Goal: Find specific page/section: Find specific page/section

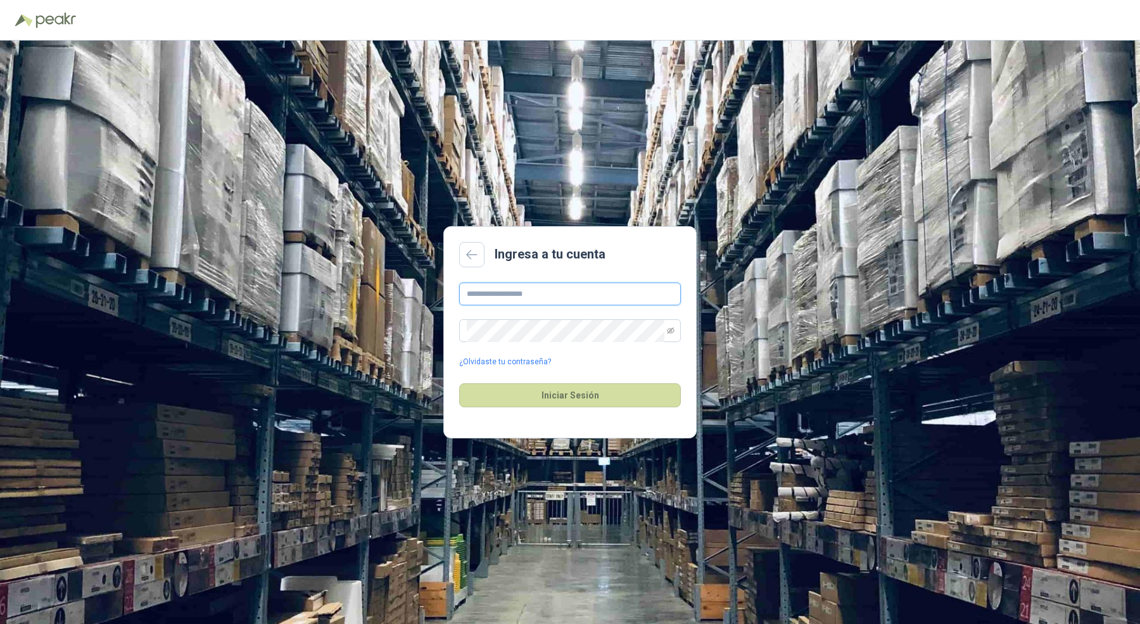
click at [533, 291] on input "text" at bounding box center [570, 293] width 222 height 23
type input "**********"
click at [459, 383] on button "Iniciar Sesión" at bounding box center [570, 395] width 222 height 24
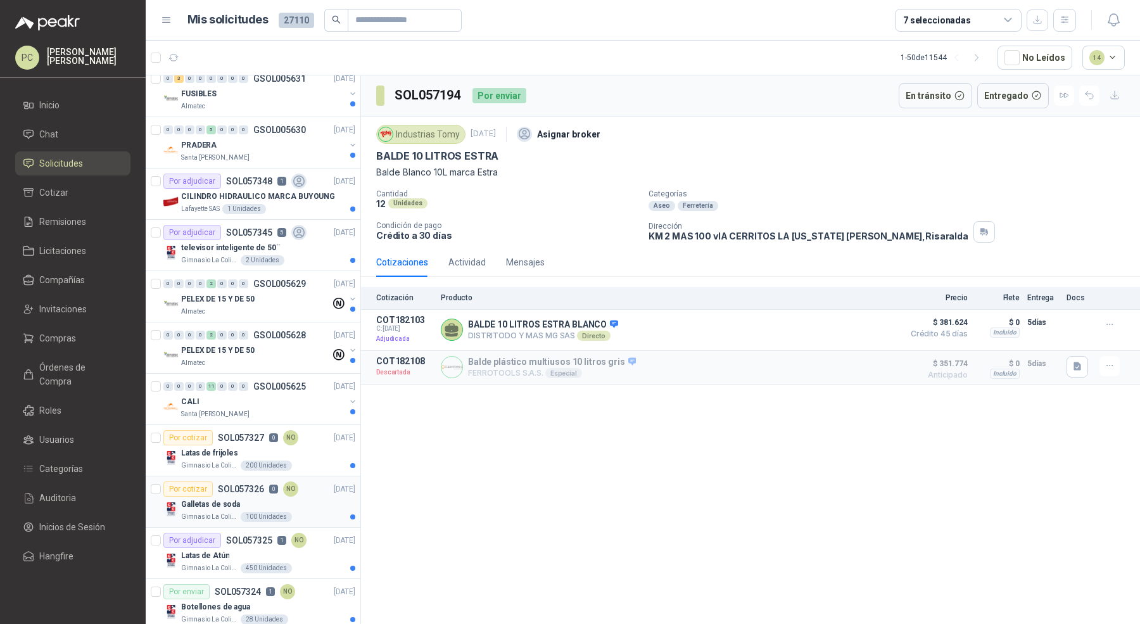
scroll to position [901, 0]
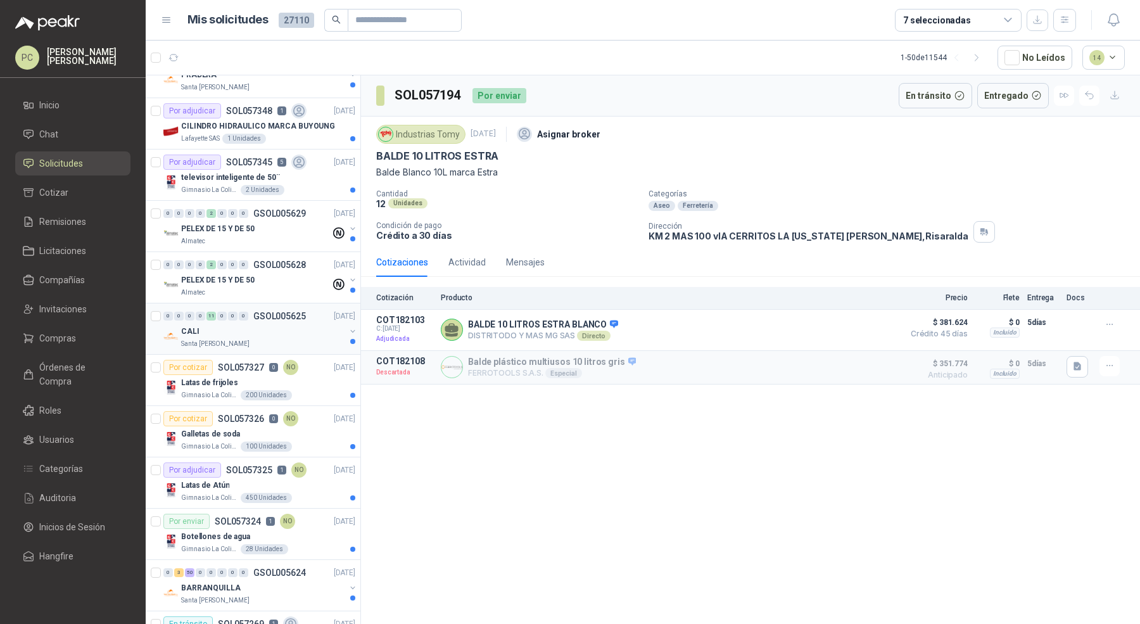
click at [323, 325] on div "CALI" at bounding box center [263, 331] width 164 height 15
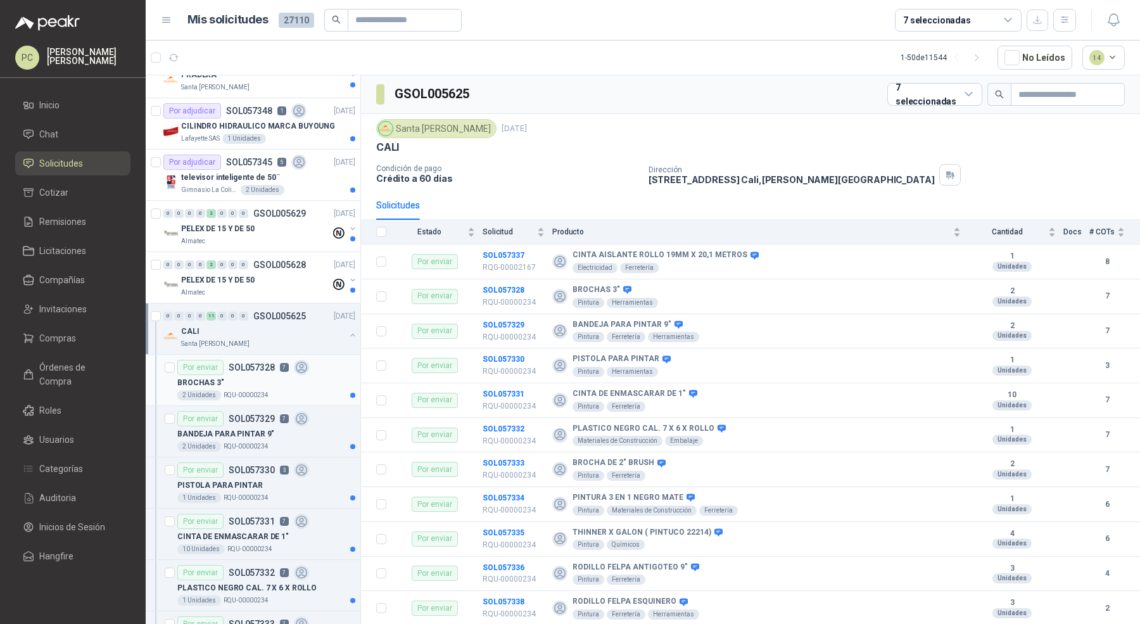
click at [300, 379] on div "BROCHAS 3"" at bounding box center [266, 382] width 178 height 15
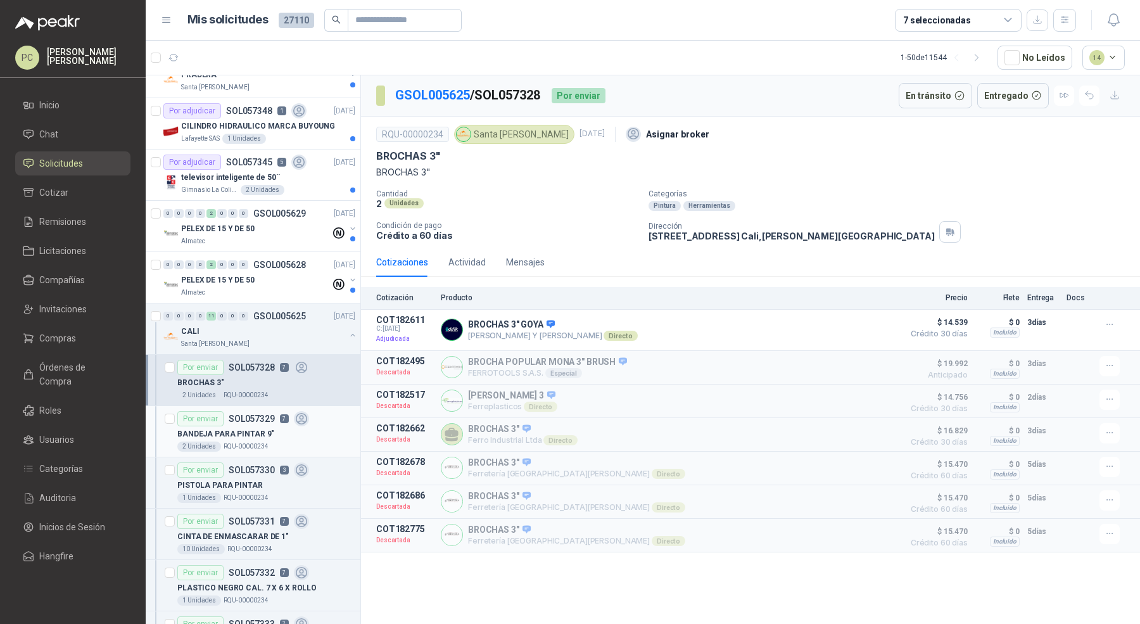
click at [304, 415] on icon at bounding box center [301, 419] width 15 height 15
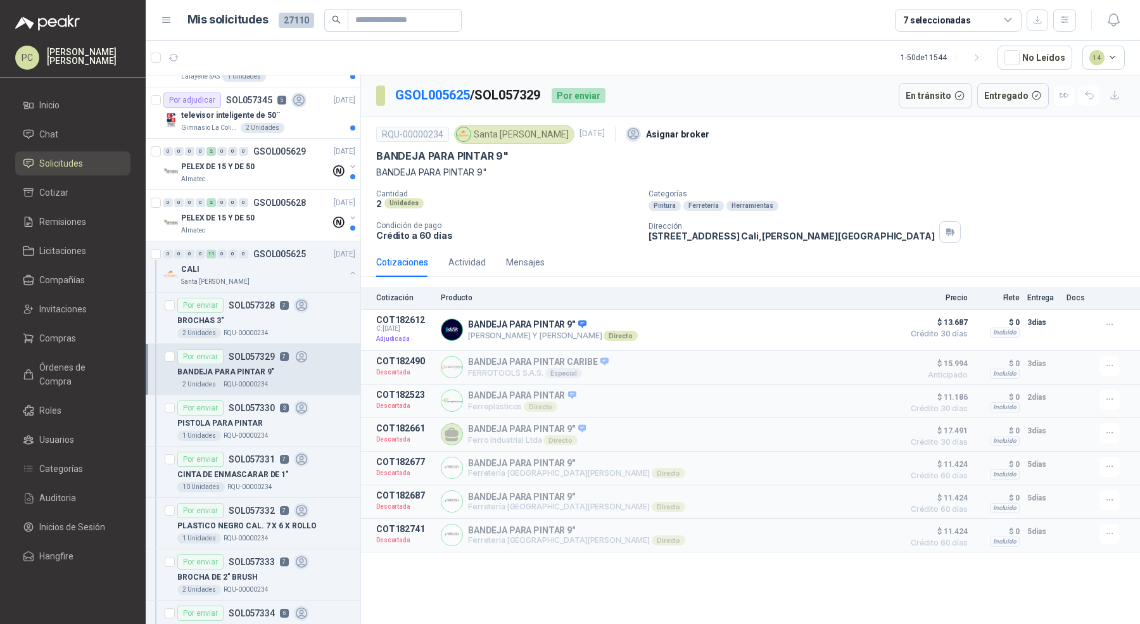
scroll to position [966, 0]
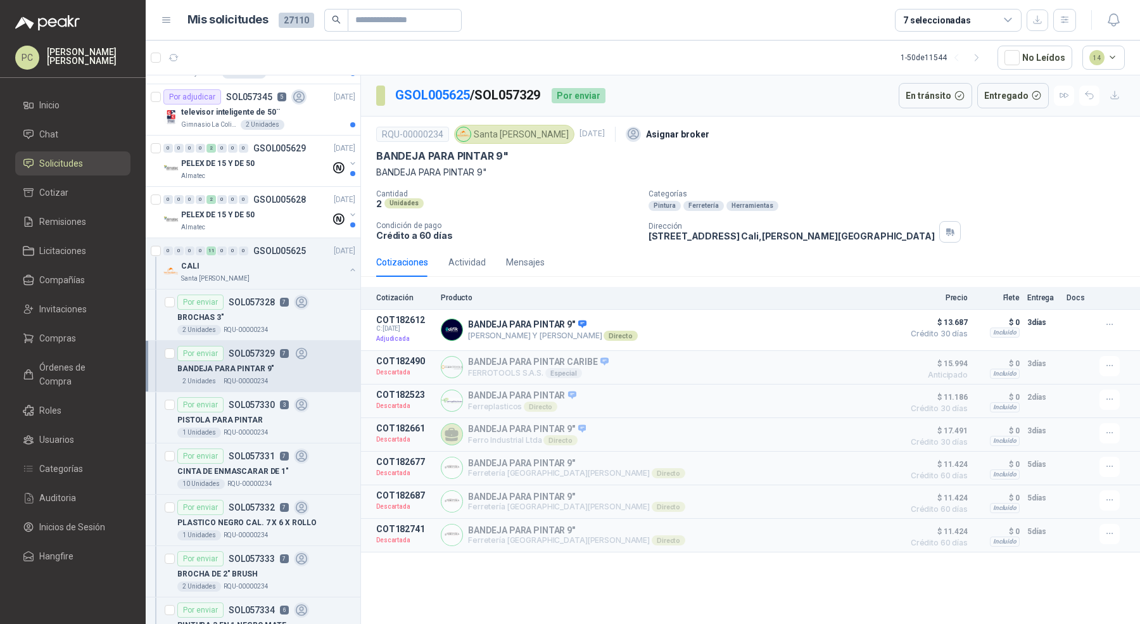
click at [304, 415] on div "PISTOLA PARA PINTAR" at bounding box center [266, 419] width 178 height 15
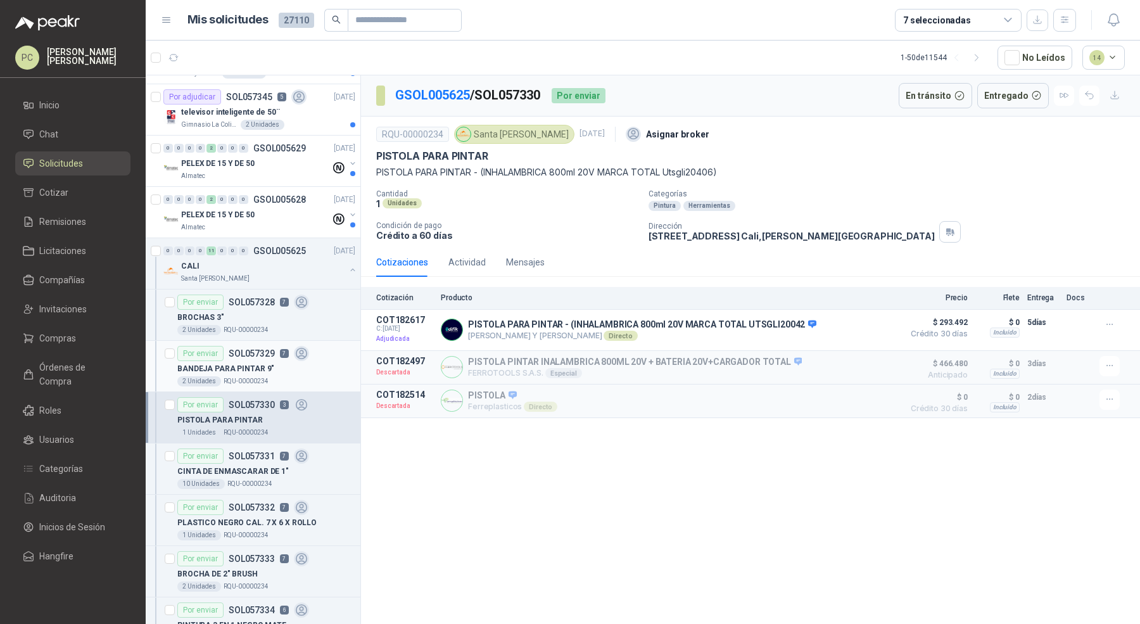
scroll to position [1021, 0]
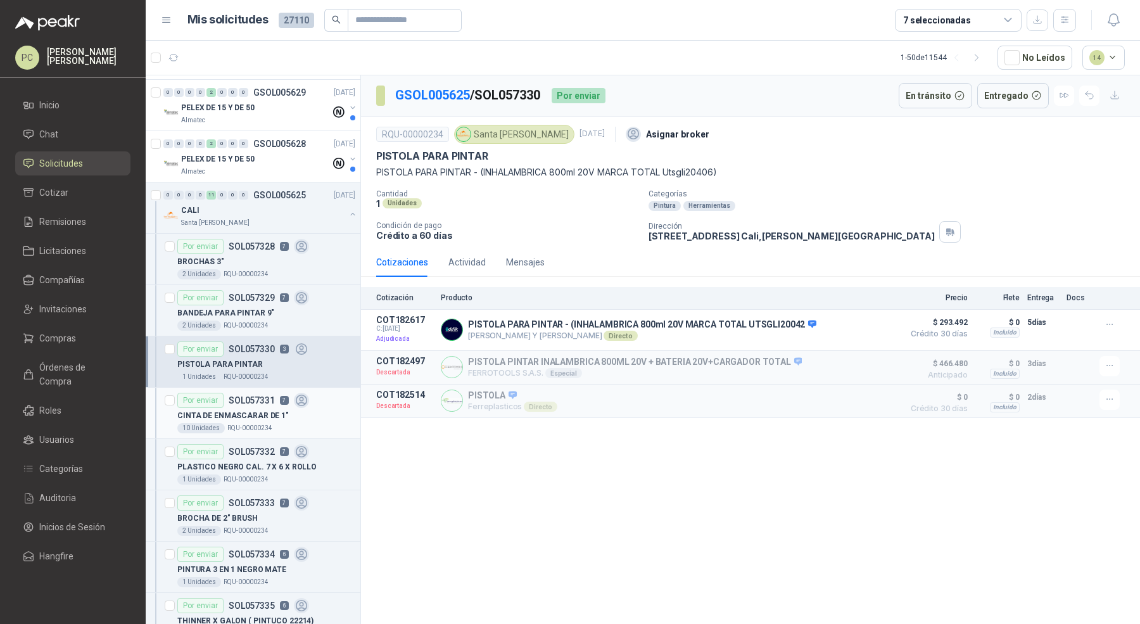
click at [304, 409] on div "CINTA DE ENMASCARAR DE 1"" at bounding box center [266, 415] width 178 height 15
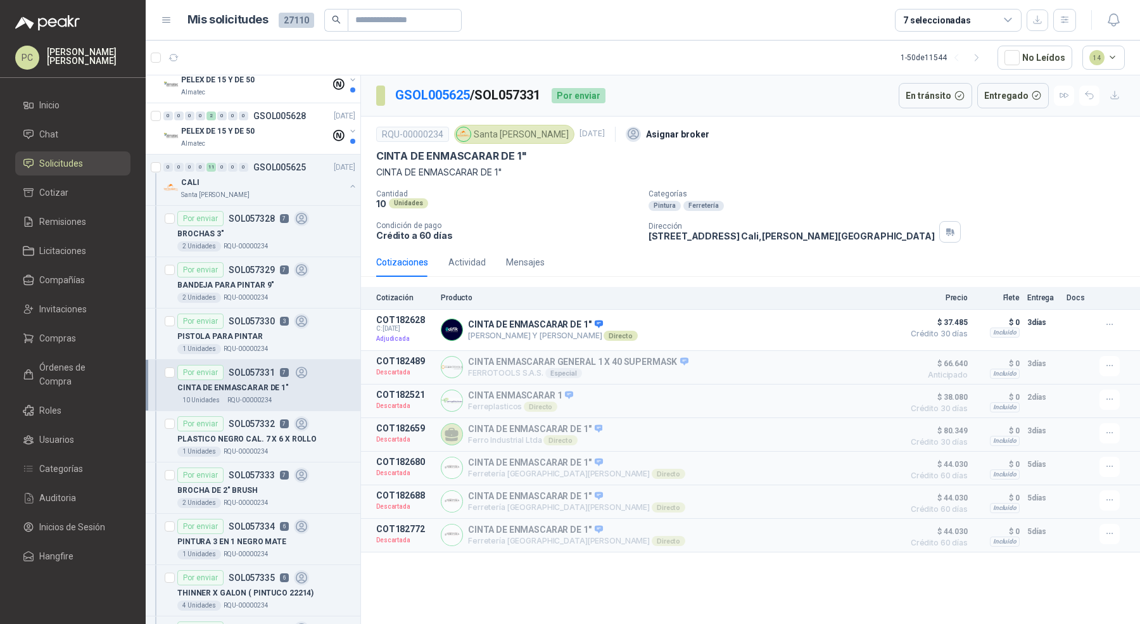
scroll to position [1052, 0]
click at [257, 434] on p "PLASTICO NEGRO CAL. 7 X 6 X ROLLO" at bounding box center [246, 437] width 139 height 12
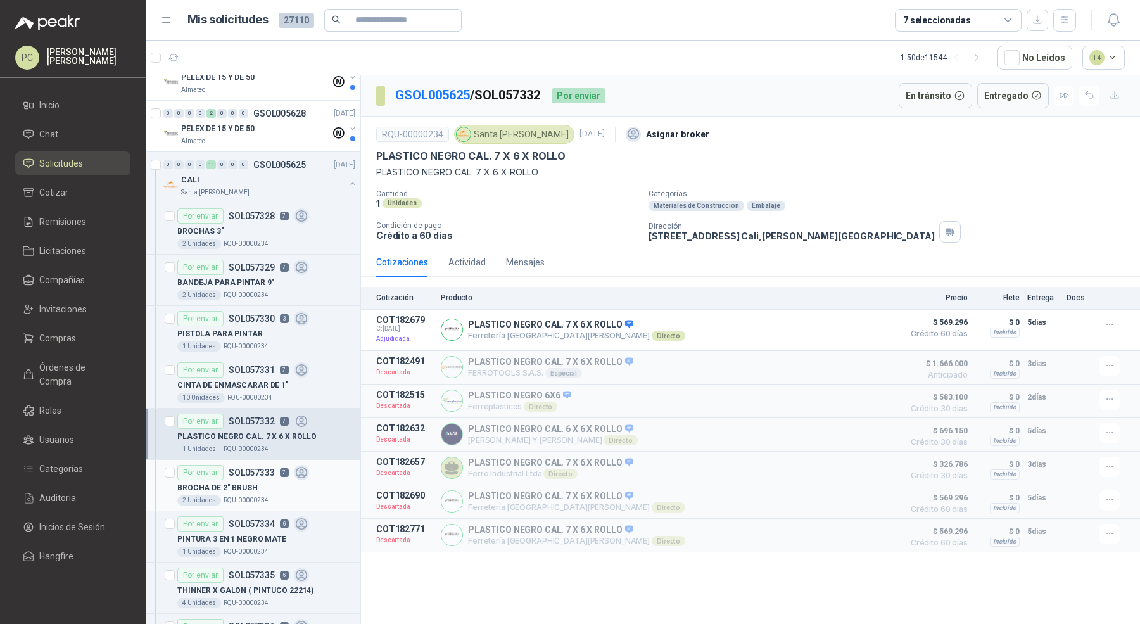
click at [261, 484] on div "BROCHA DE 2" BRUSH" at bounding box center [266, 487] width 178 height 15
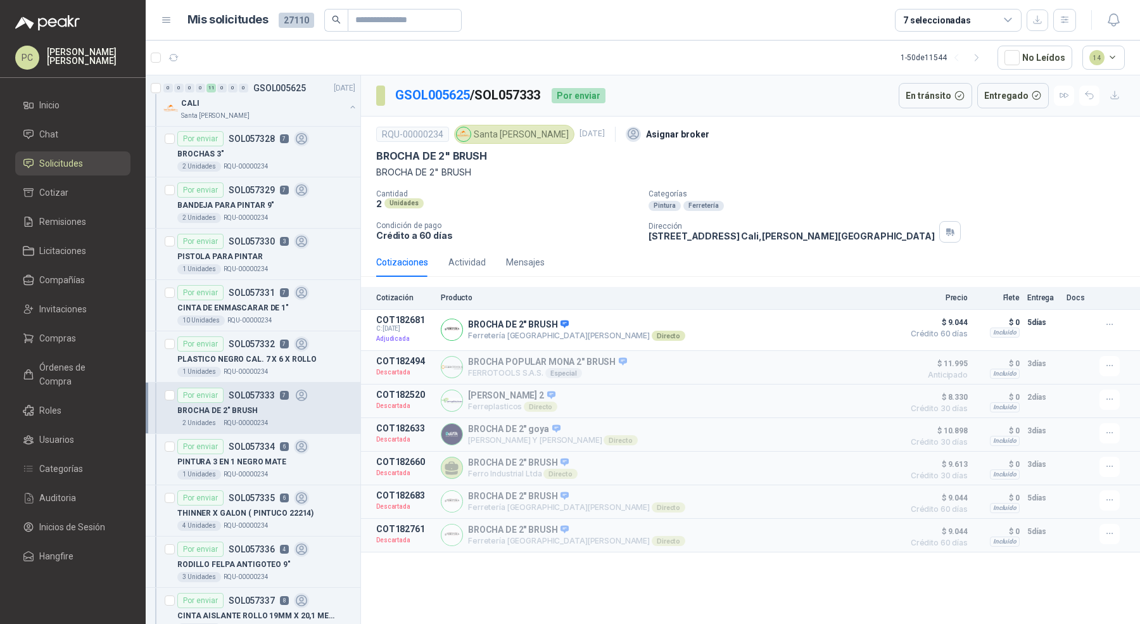
scroll to position [1134, 0]
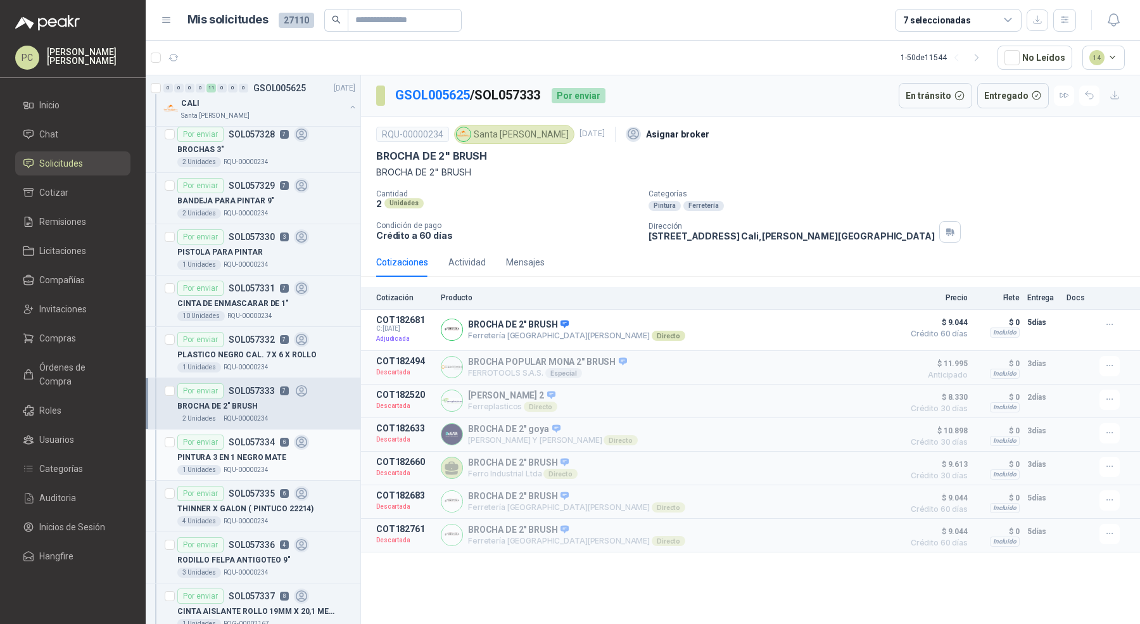
click at [263, 465] on p "RQU-00000234" at bounding box center [246, 470] width 45 height 10
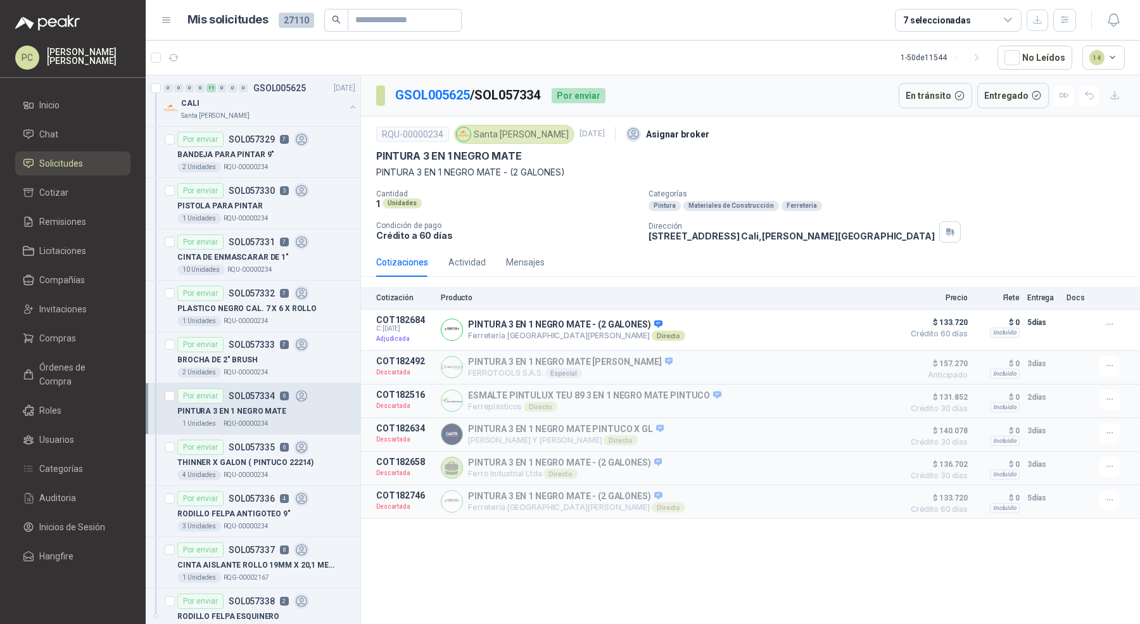
scroll to position [1188, 0]
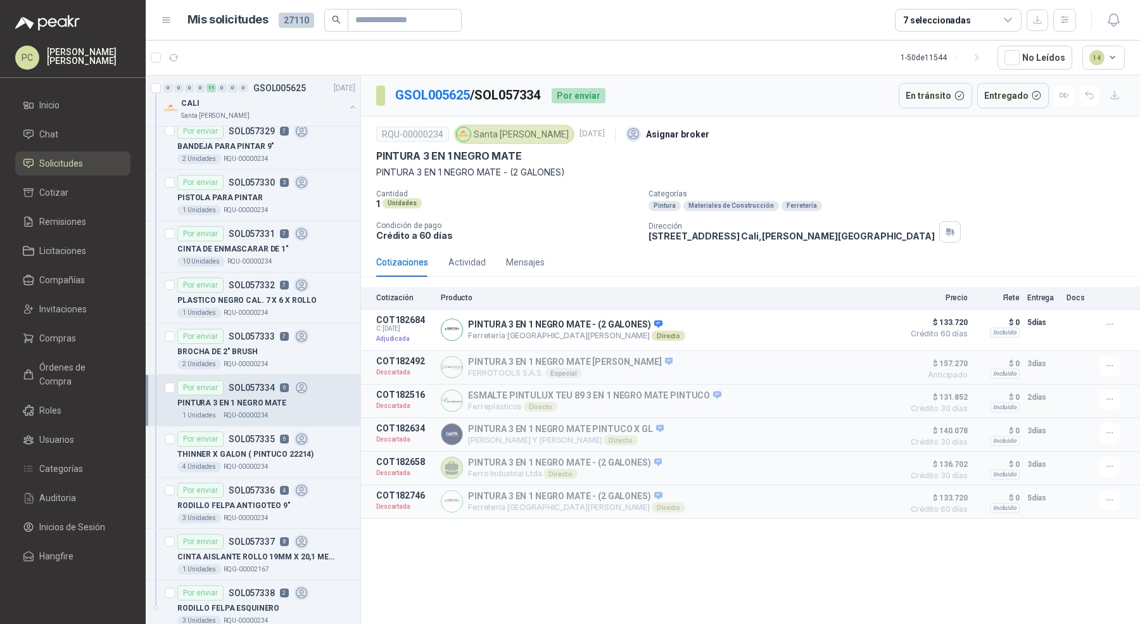
click at [263, 462] on p "RQU-00000234" at bounding box center [246, 467] width 45 height 10
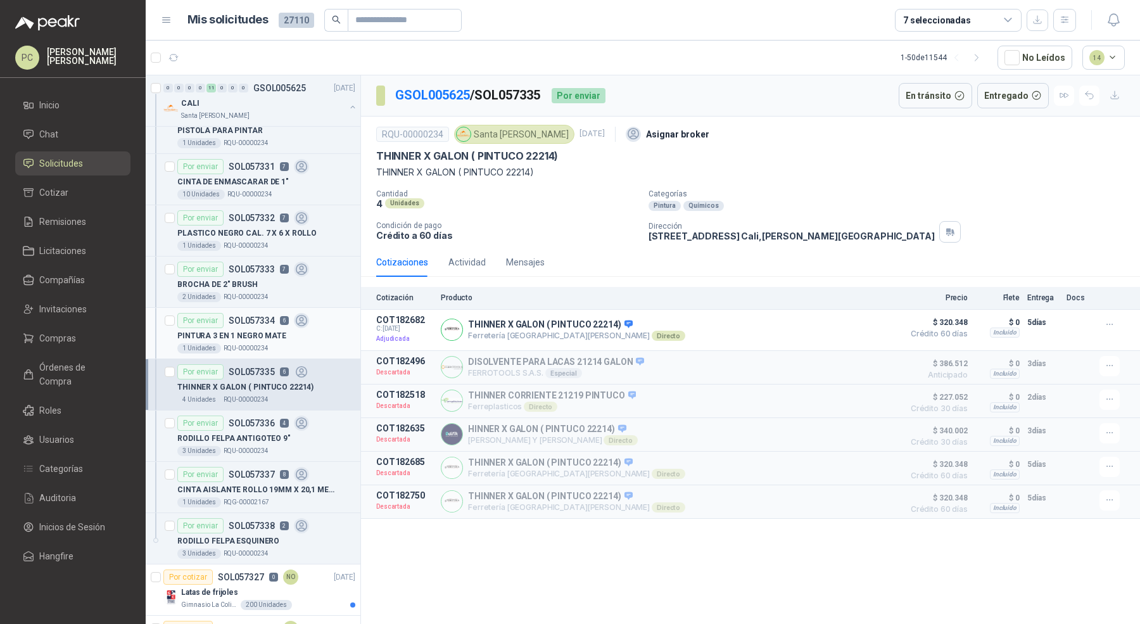
scroll to position [1260, 0]
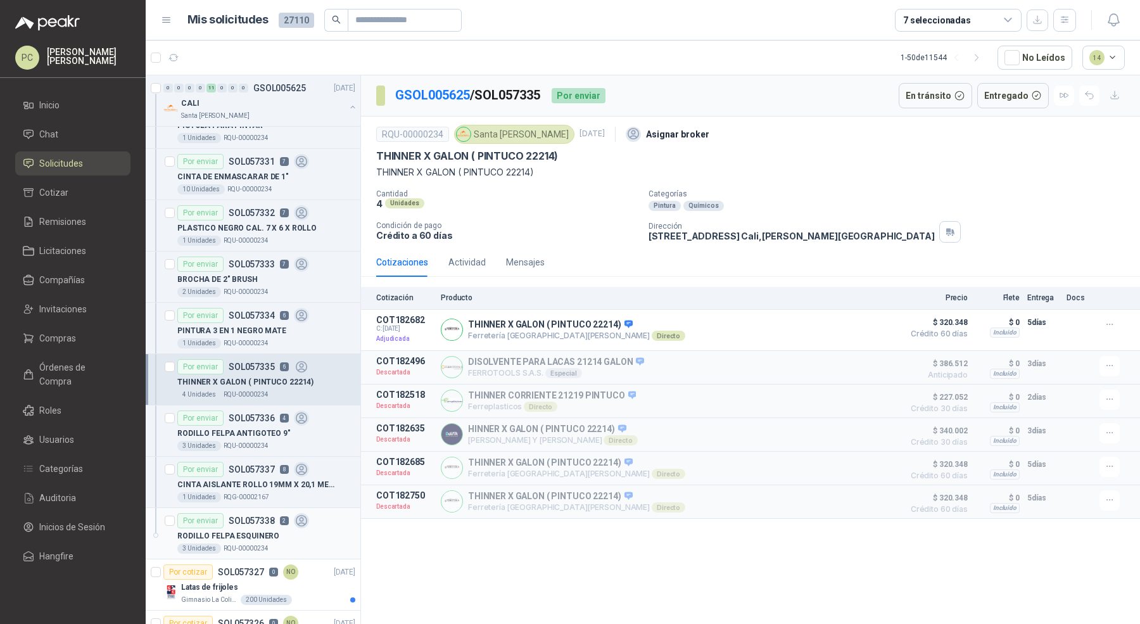
click at [263, 531] on p "RODILLO FELPA ESQUINERO" at bounding box center [228, 536] width 102 height 12
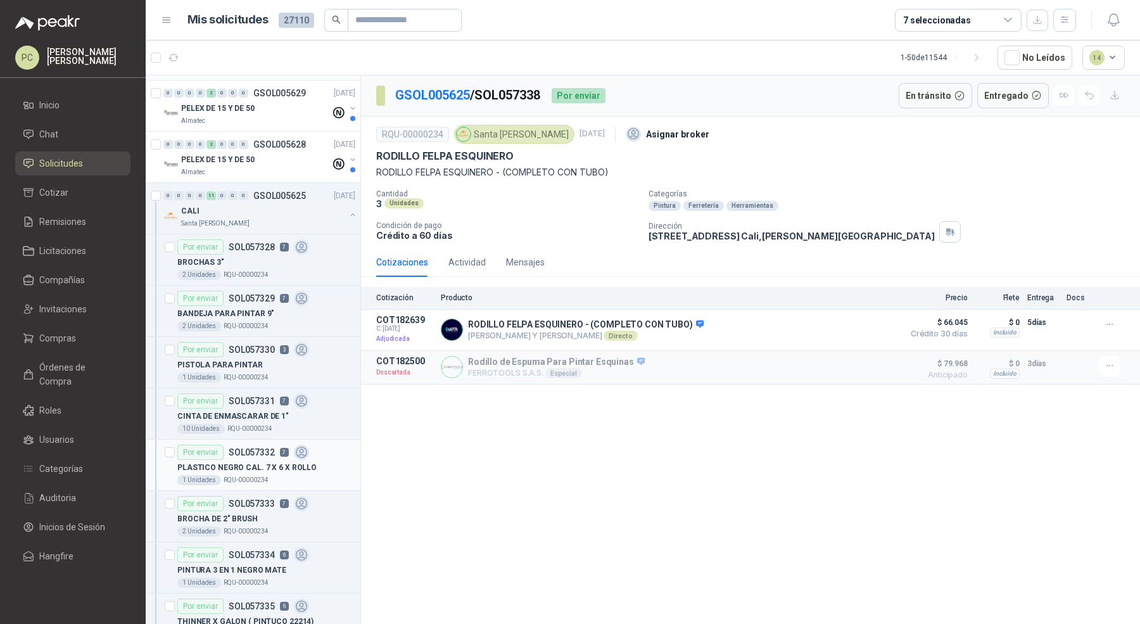
scroll to position [947, 0]
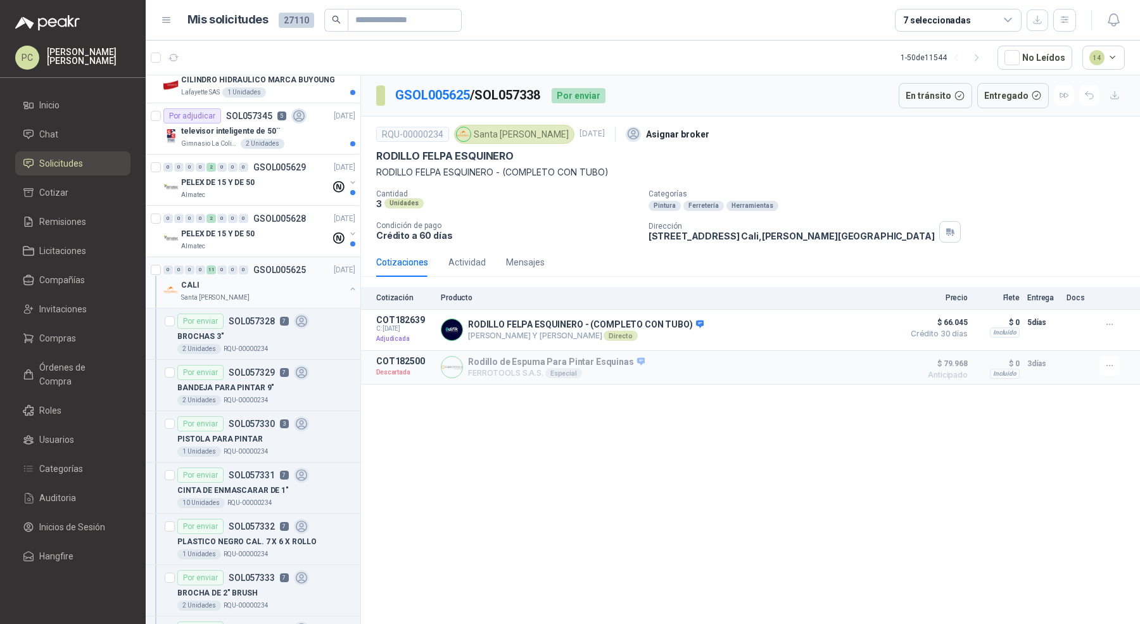
click at [348, 286] on div "0 0 0 0 11 0 0 0 GSOL005625 [DATE] CALI Santa [PERSON_NAME]" at bounding box center [253, 282] width 215 height 51
click at [348, 284] on icon "button" at bounding box center [352, 288] width 9 height 9
